Goal: Check status: Check status

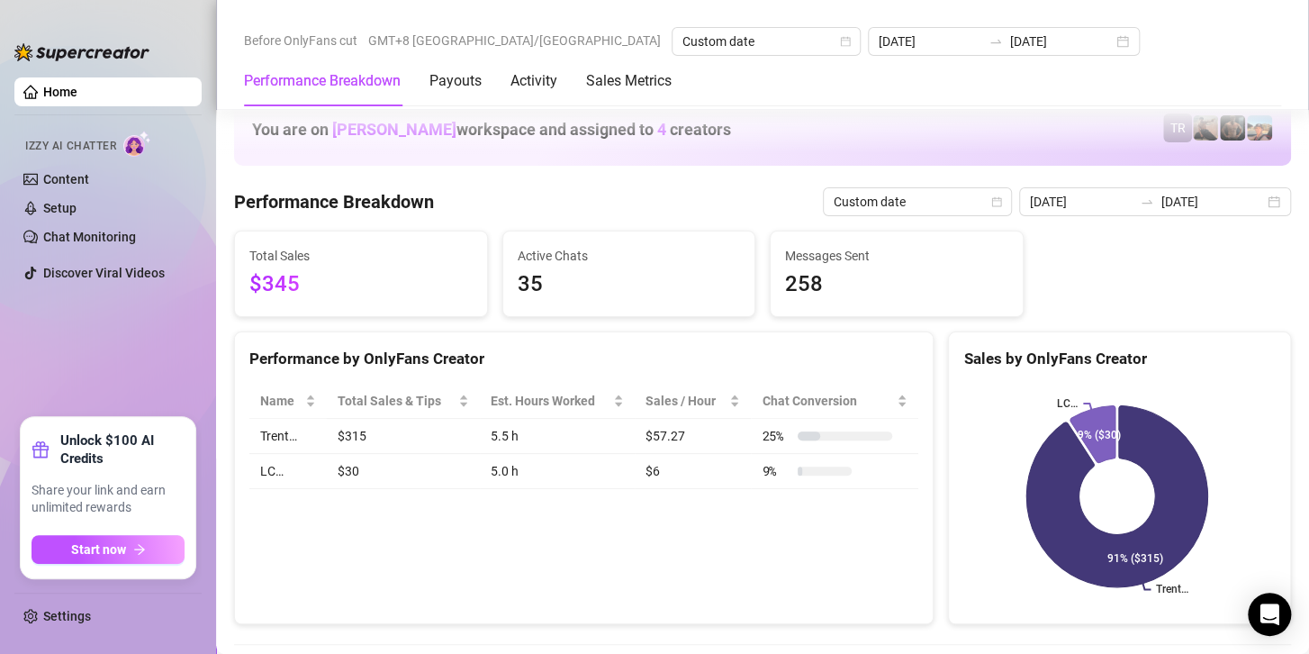
scroll to position [2341, 0]
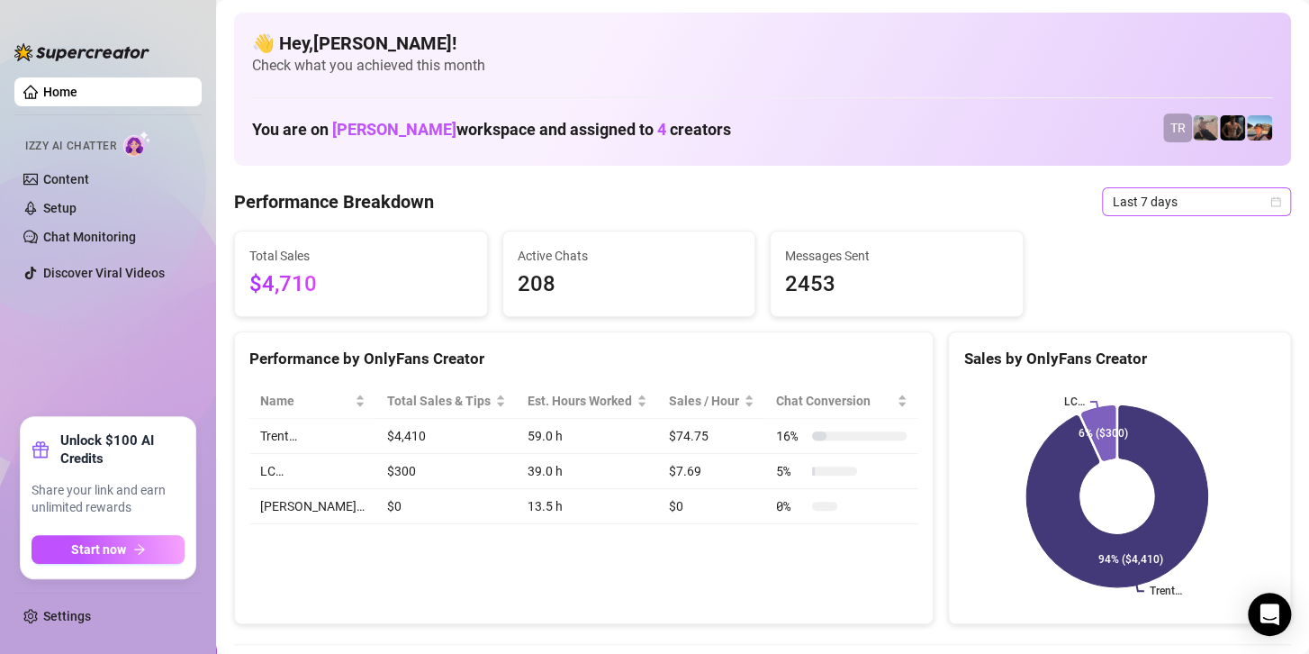
click at [1114, 204] on span "Last 7 days" at bounding box center [1196, 201] width 167 height 27
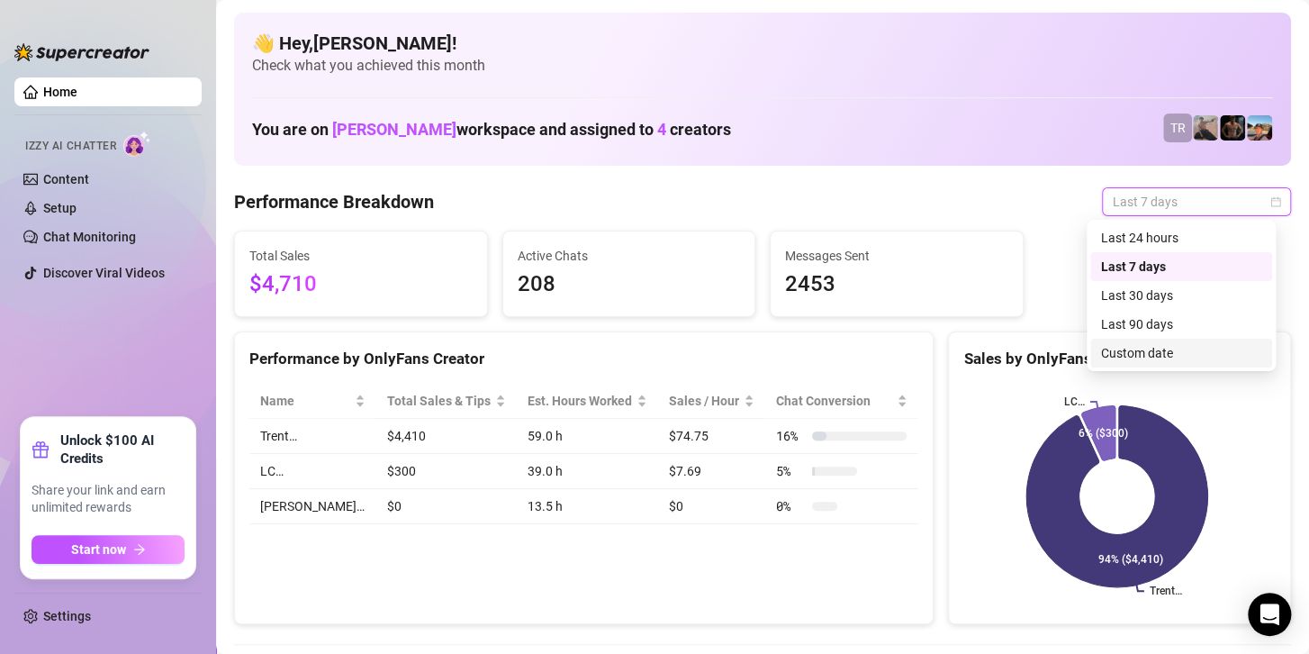
click at [1151, 356] on div "Custom date" at bounding box center [1181, 353] width 160 height 20
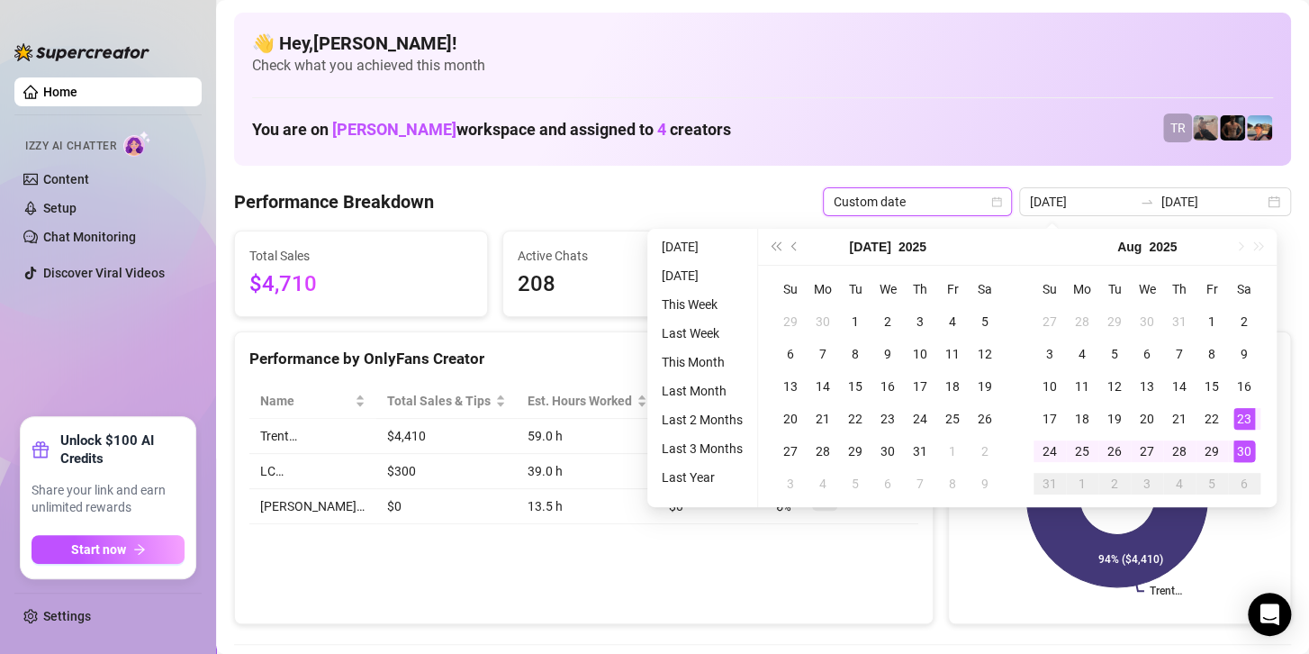
type input "[DATE]"
click at [1242, 454] on div "30" at bounding box center [1244, 451] width 22 height 22
type input "[DATE]"
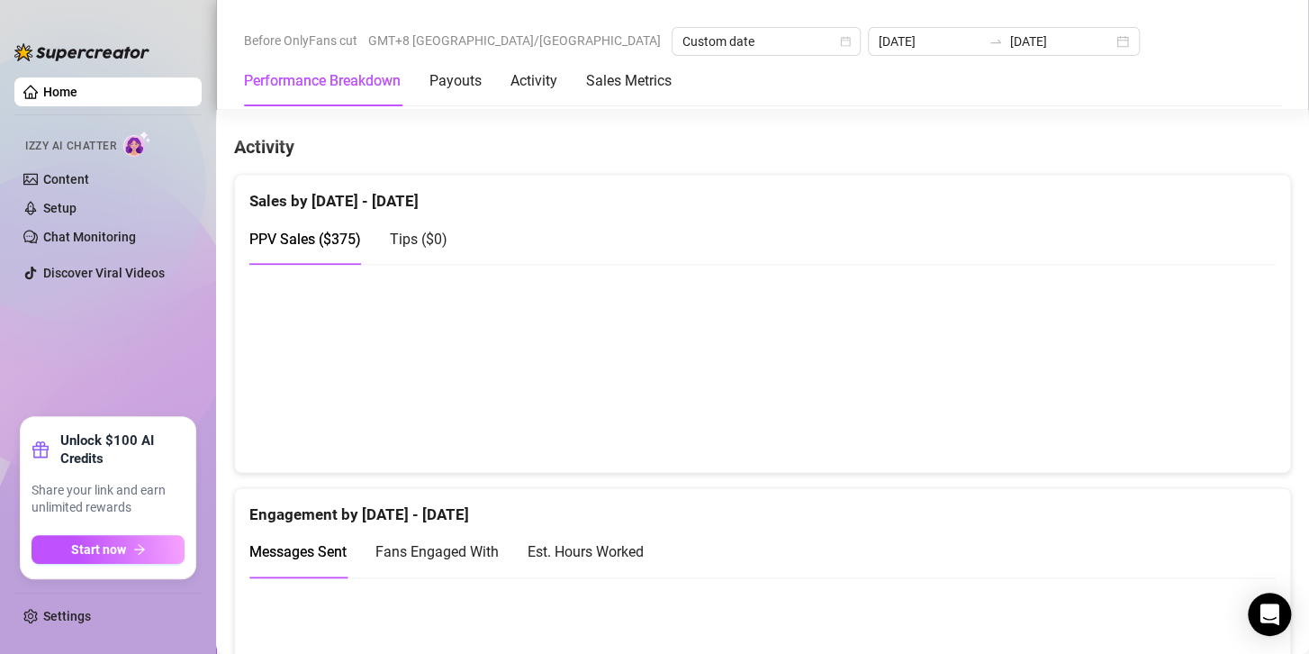
scroll to position [900, 0]
